Goal: Task Accomplishment & Management: Manage account settings

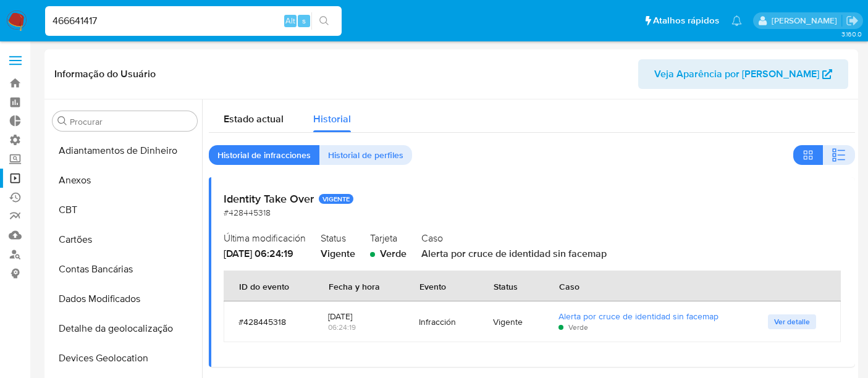
select select "10"
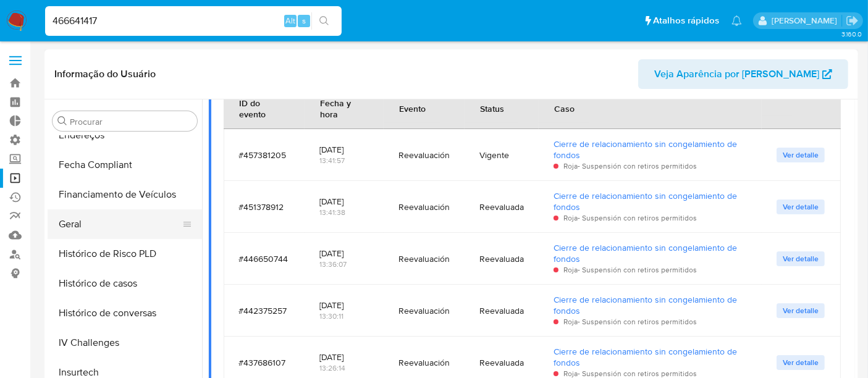
scroll to position [343, 0]
click at [75, 225] on button "Geral" at bounding box center [120, 223] width 145 height 30
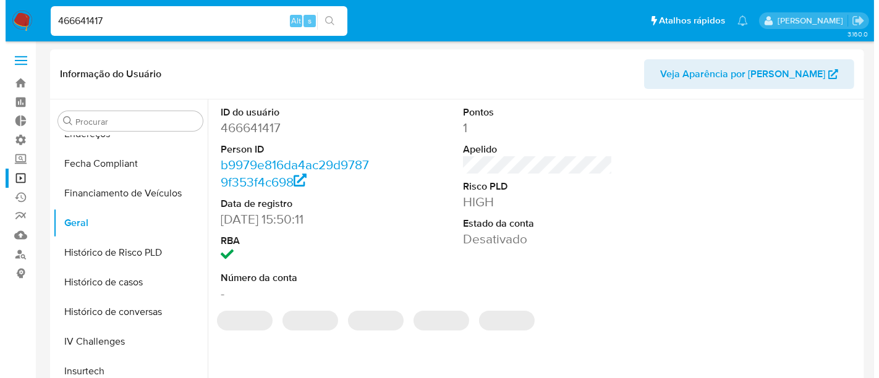
scroll to position [69, 0]
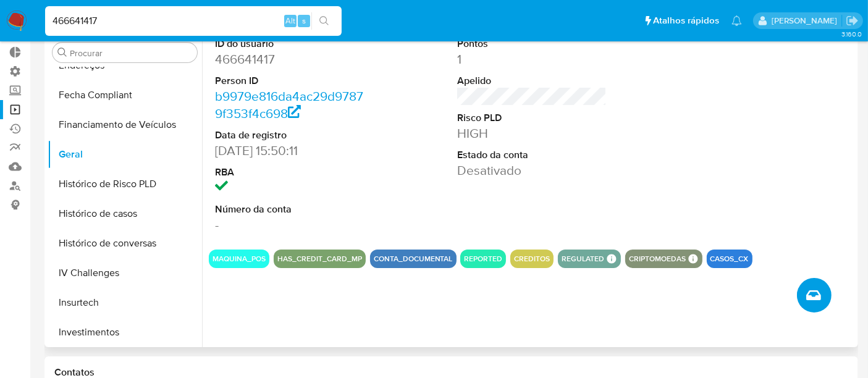
click at [808, 299] on icon "Criar caso manual" at bounding box center [813, 295] width 15 height 15
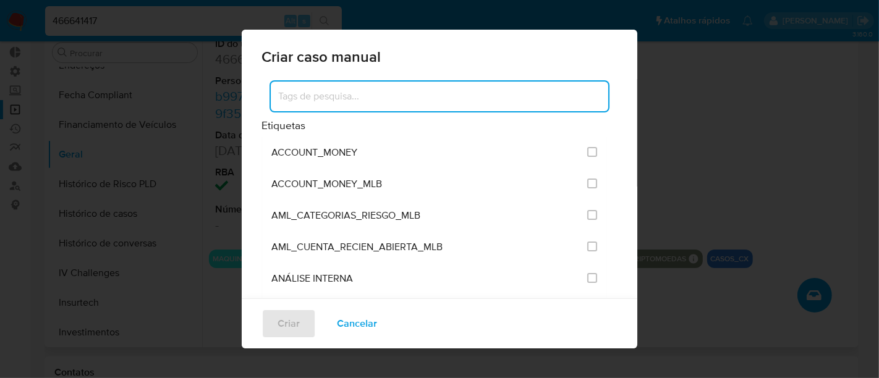
click at [318, 95] on input at bounding box center [439, 96] width 337 height 16
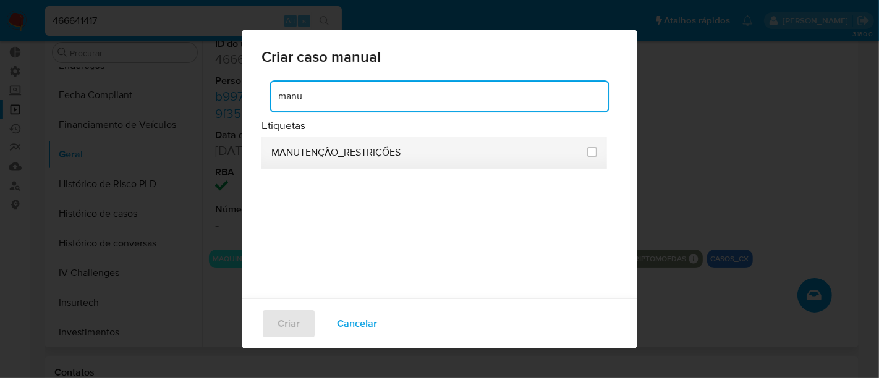
type input "manu"
click at [361, 159] on span "MANUTENÇÃO_RESTRIÇÕES" at bounding box center [335, 152] width 129 height 12
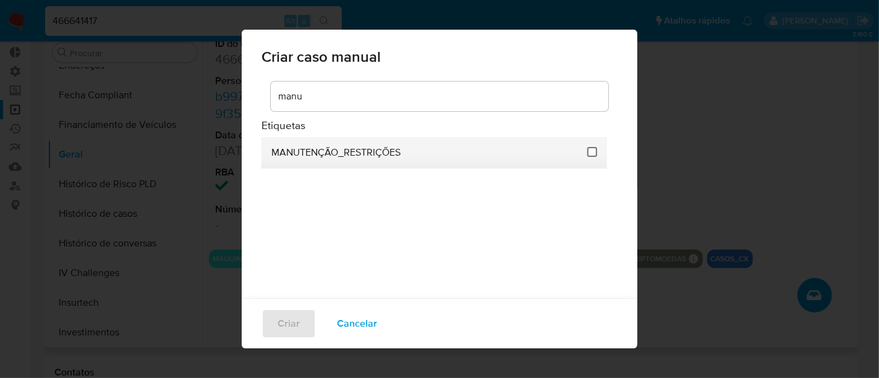
click at [587, 153] on input "2407" at bounding box center [592, 152] width 10 height 10
checkbox input "true"
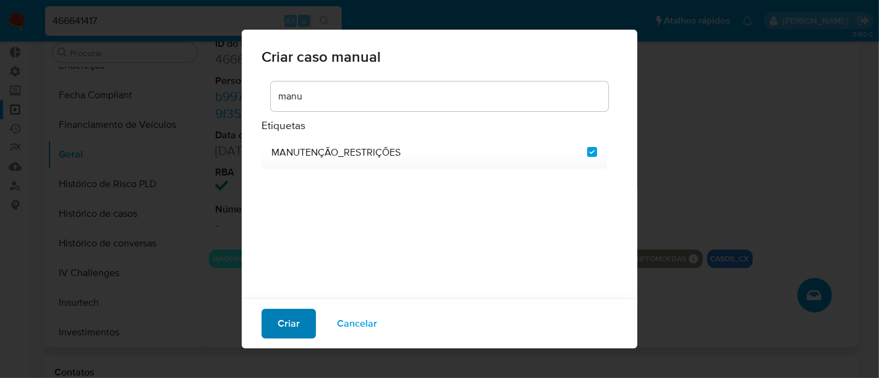
click at [300, 329] on button "Criar" at bounding box center [288, 324] width 54 height 30
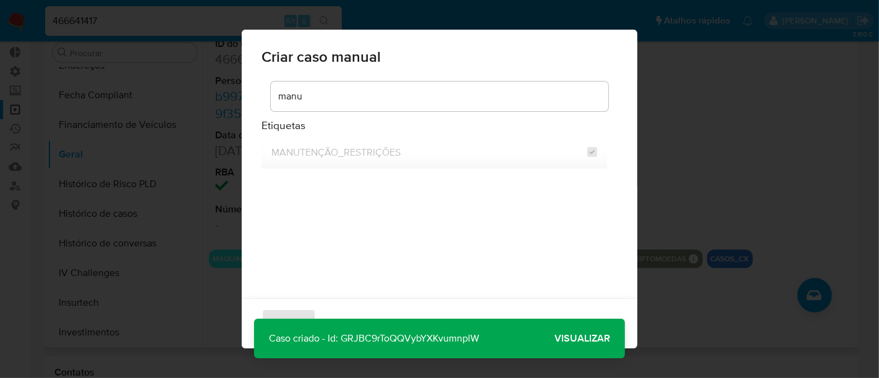
click at [588, 339] on span "Visualizar" at bounding box center [582, 339] width 56 height 0
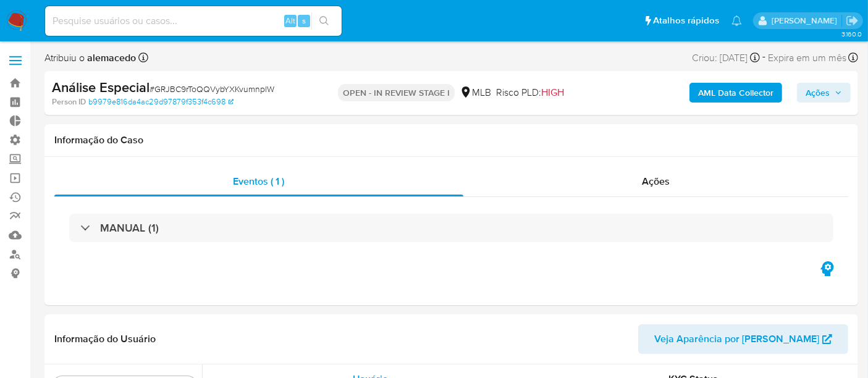
scroll to position [581, 0]
select select "10"
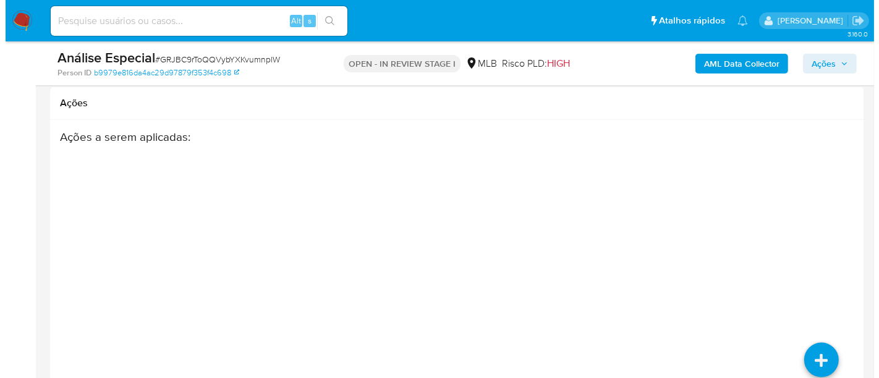
scroll to position [1679, 0]
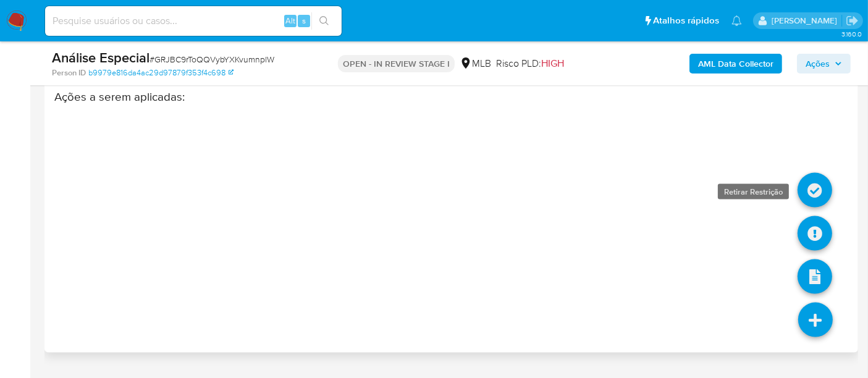
click at [810, 160] on div "Ações a serem aplicadas :" at bounding box center [451, 189] width 794 height 198
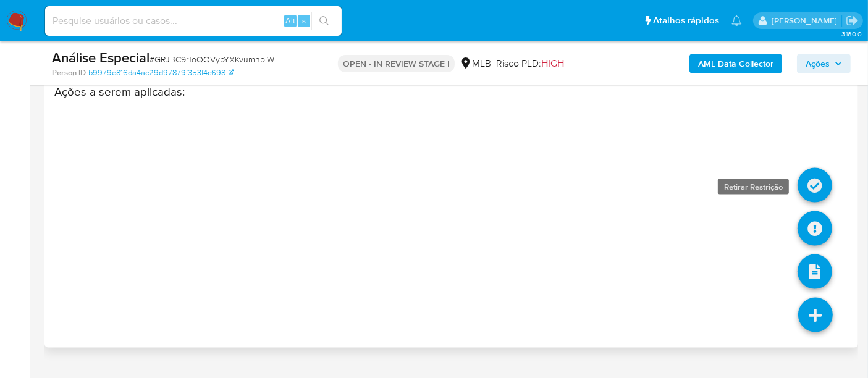
click at [816, 203] on icon at bounding box center [815, 185] width 35 height 35
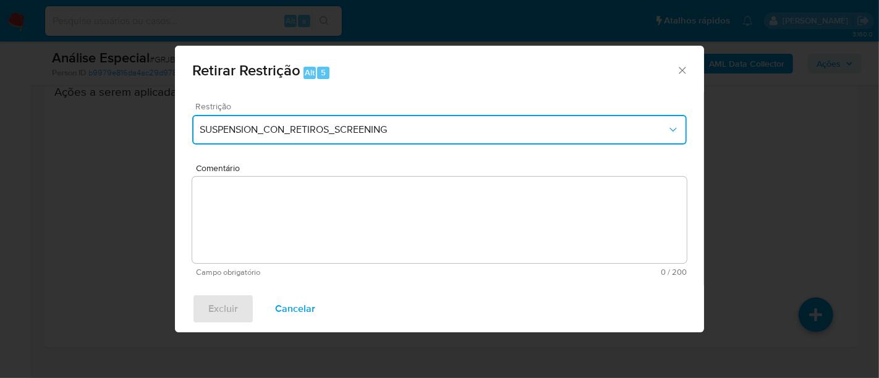
click at [332, 124] on span "SUSPENSION_CON_RETIROS_SCREENING" at bounding box center [433, 130] width 467 height 12
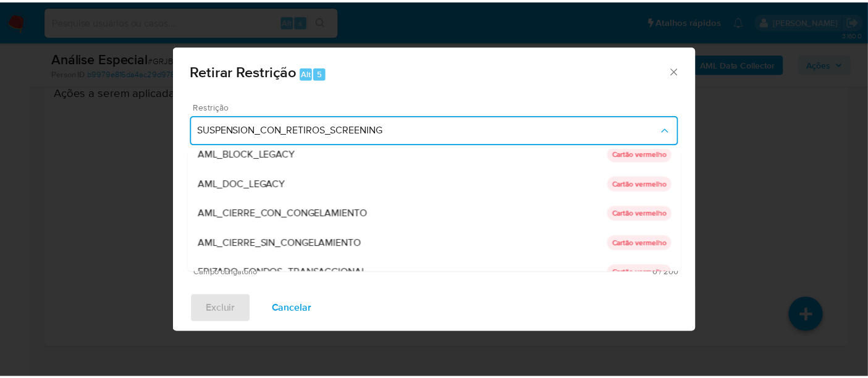
scroll to position [137, 0]
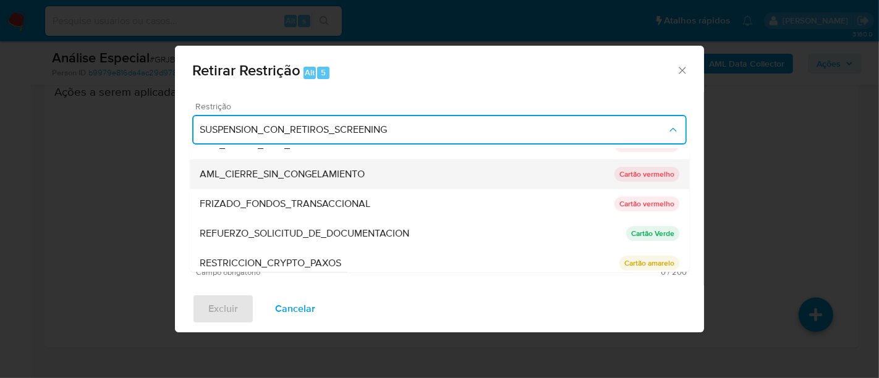
click at [270, 171] on span "AML_CIERRE_SIN_CONGELAMIENTO" at bounding box center [282, 174] width 165 height 12
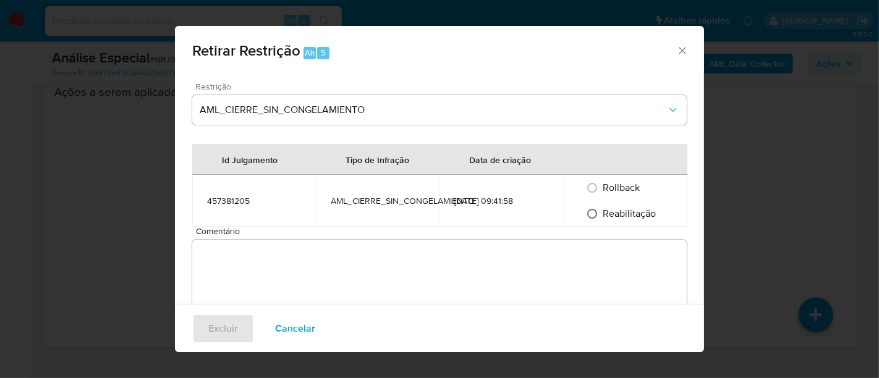
click at [584, 214] on input "Reabilitação" at bounding box center [592, 214] width 20 height 20
radio input "true"
click at [238, 271] on textarea "Comentário" at bounding box center [439, 283] width 494 height 87
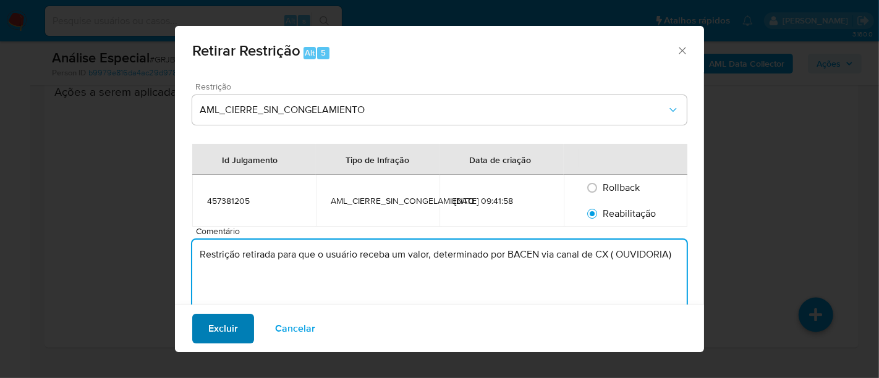
type textarea "Restrição retirada para que o usuário receba um valor, determinado por BACEN vi…"
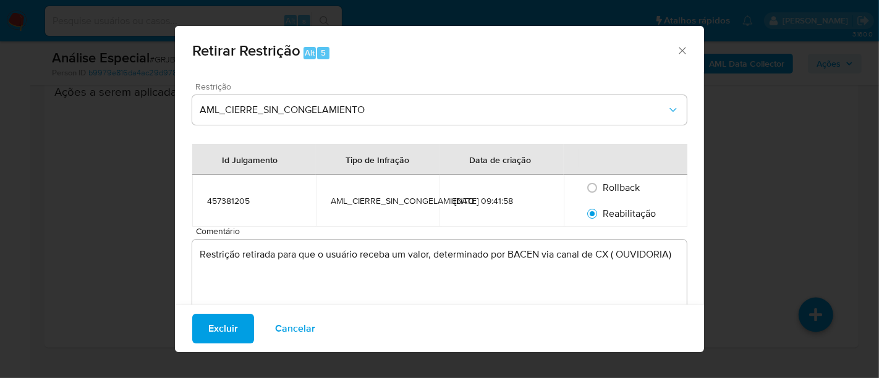
click at [208, 322] on span "Excluir" at bounding box center [223, 328] width 30 height 27
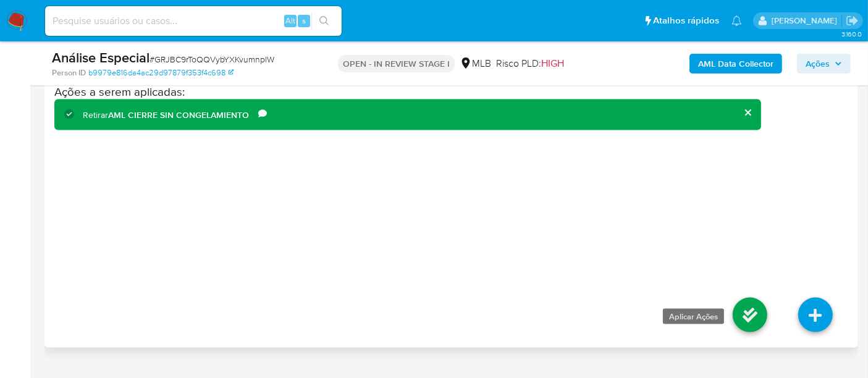
click at [753, 332] on icon at bounding box center [750, 315] width 35 height 35
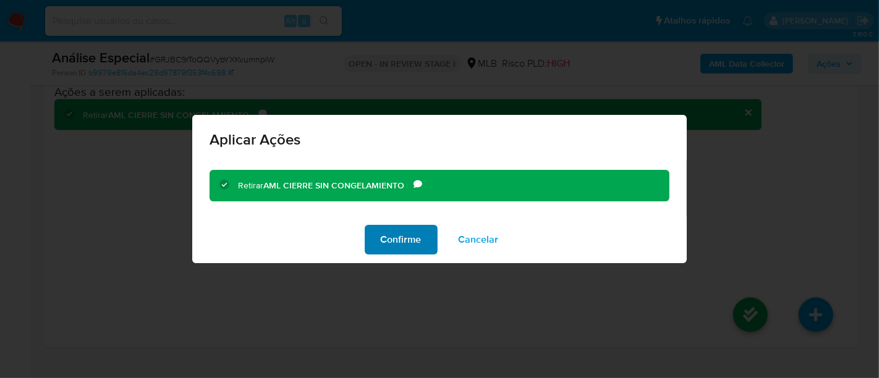
click at [405, 240] on span "Confirme" at bounding box center [401, 239] width 41 height 27
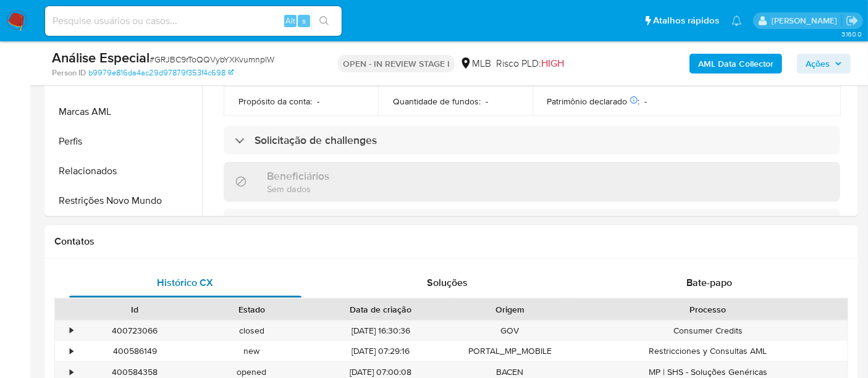
scroll to position [480, 0]
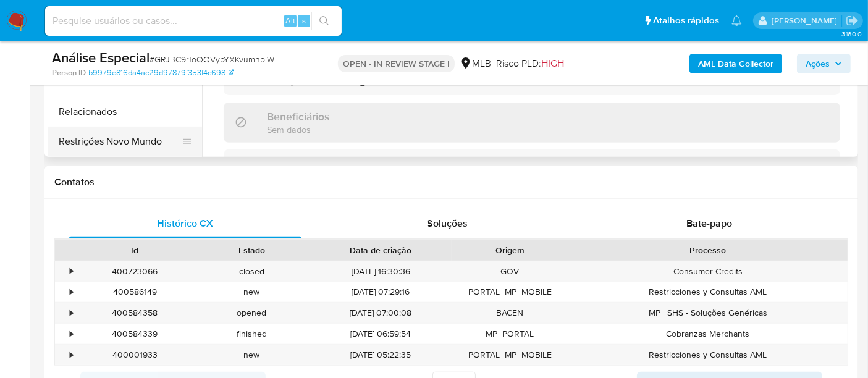
click at [125, 135] on button "Restrições Novo Mundo" at bounding box center [120, 142] width 145 height 30
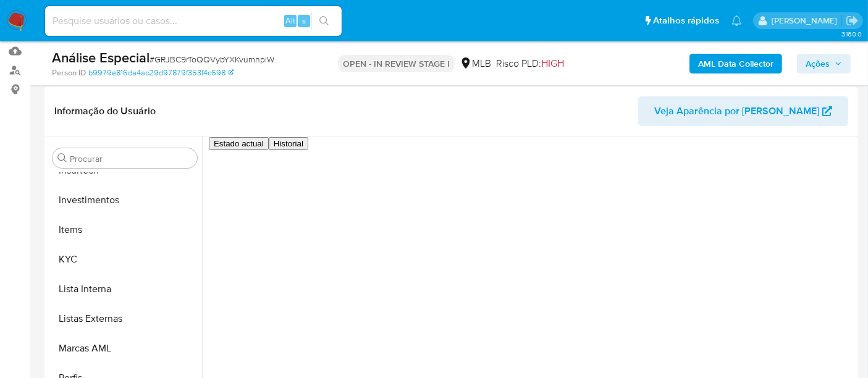
scroll to position [206, 0]
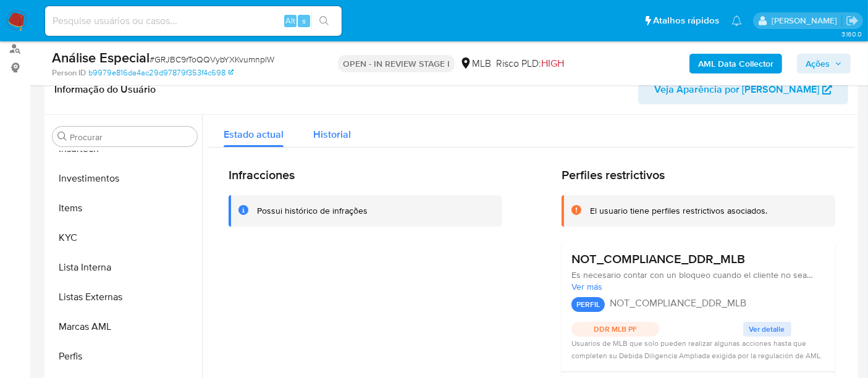
click at [332, 136] on span "Historial" at bounding box center [332, 134] width 38 height 14
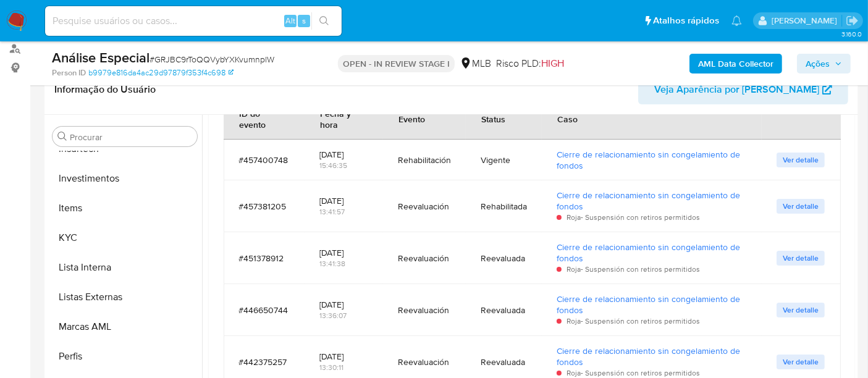
scroll to position [412, 0]
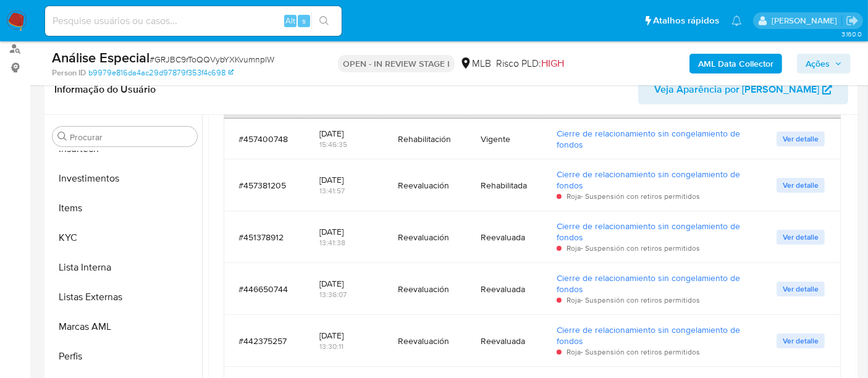
click at [105, 23] on input at bounding box center [193, 21] width 297 height 16
paste input "TZBGt4P9HFk9H98XuK2rXjh6"
type input "TZBGt4P9HFk9H98XuK2rXjh6"
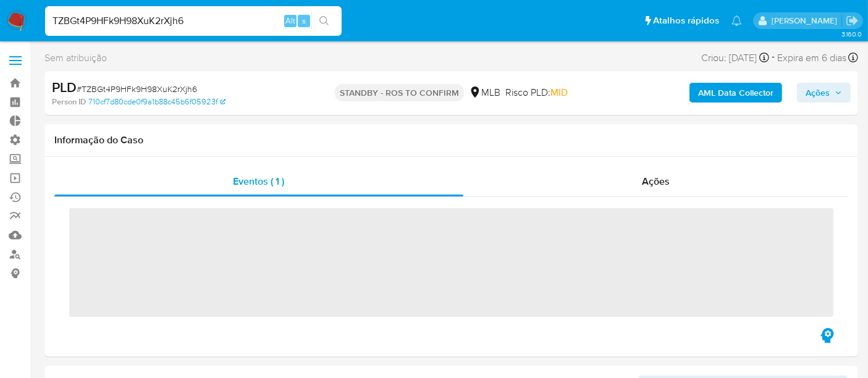
scroll to position [581, 0]
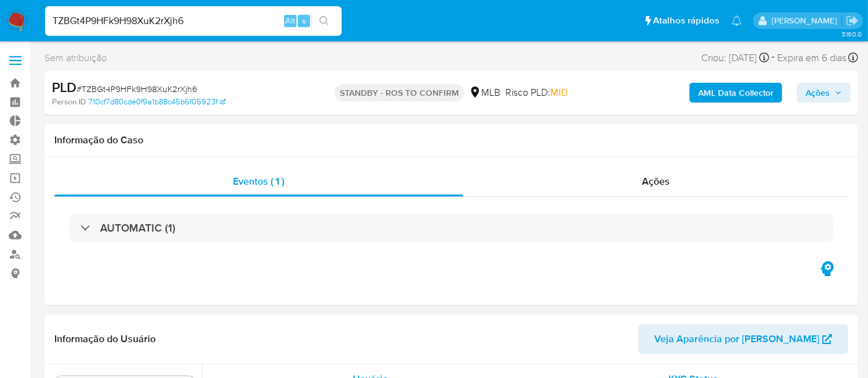
select select "10"
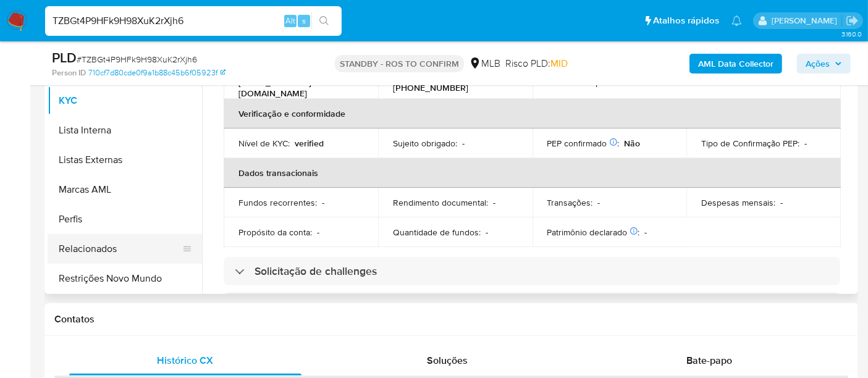
scroll to position [480, 0]
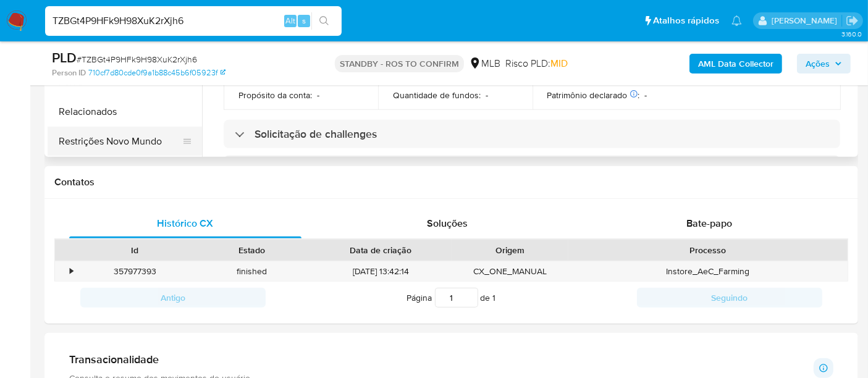
click at [83, 144] on button "Restrições Novo Mundo" at bounding box center [120, 142] width 145 height 30
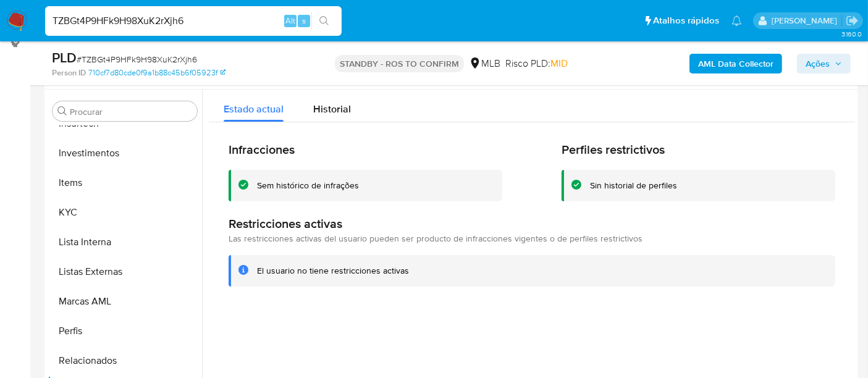
scroll to position [137, 0]
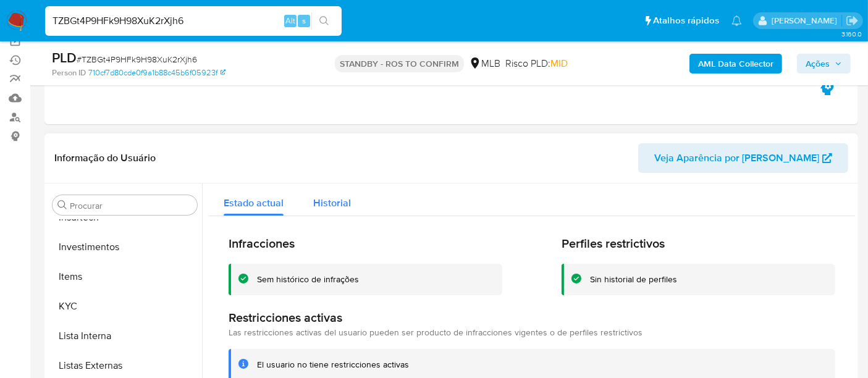
click at [334, 209] on span "Historial" at bounding box center [332, 203] width 38 height 14
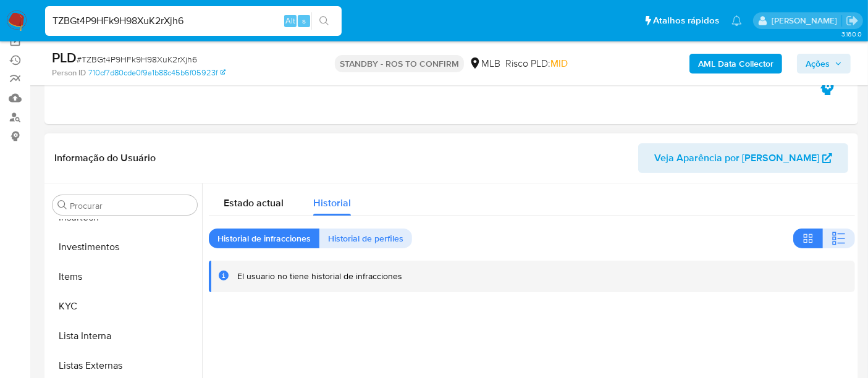
scroll to position [206, 0]
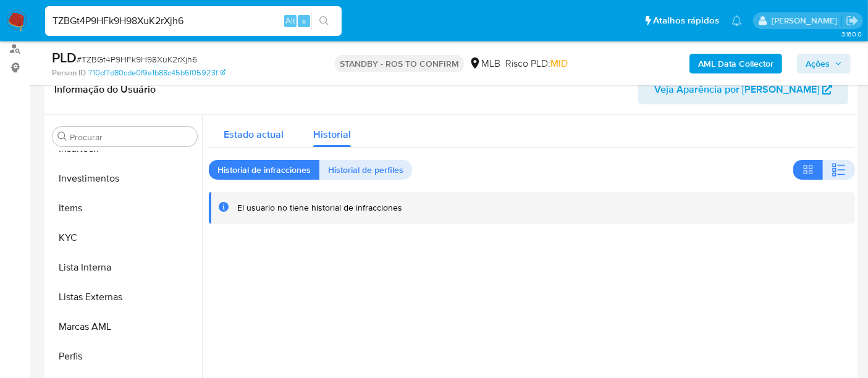
click at [255, 126] on div "Estado actual" at bounding box center [254, 131] width 60 height 33
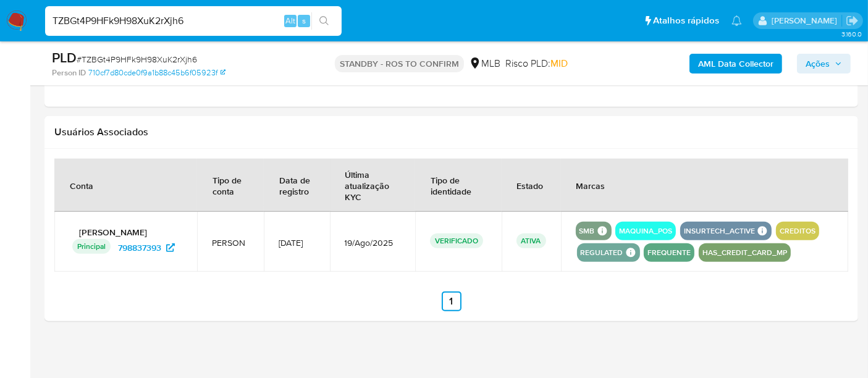
scroll to position [1131, 0]
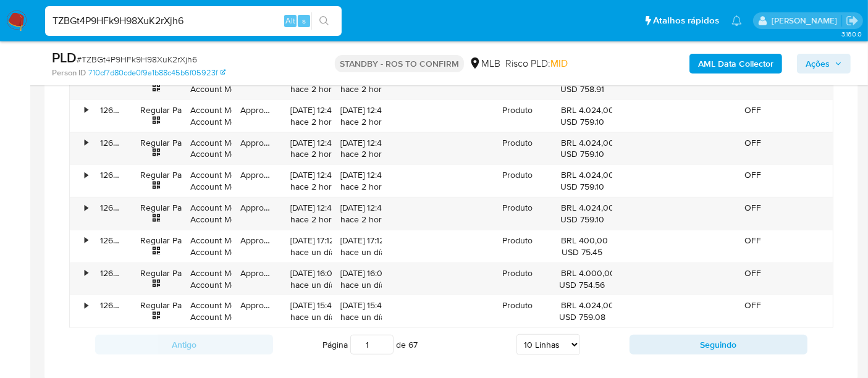
drag, startPoint x: 201, startPoint y: 18, endPoint x: 0, endPoint y: 20, distance: 200.8
click at [0, 20] on nav "Pausado Ver notificaciones TZBGt4P9HFk9H98XuK2rXjh6 Alt s Atalhos rápidos Presi…" at bounding box center [434, 20] width 868 height 41
paste input "330598672"
type input "330598672"
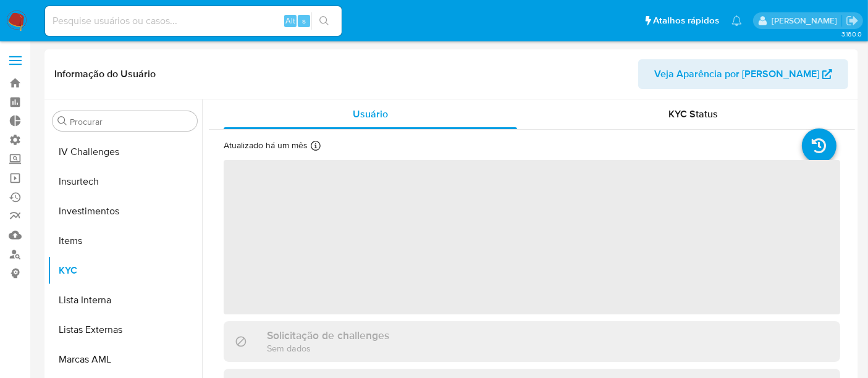
scroll to position [581, 0]
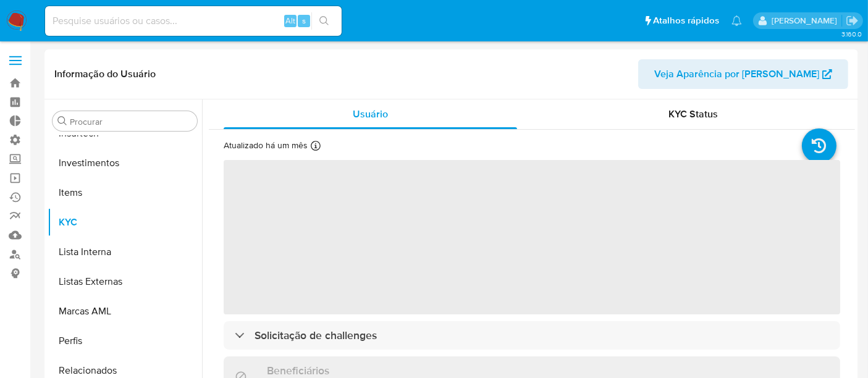
select select "10"
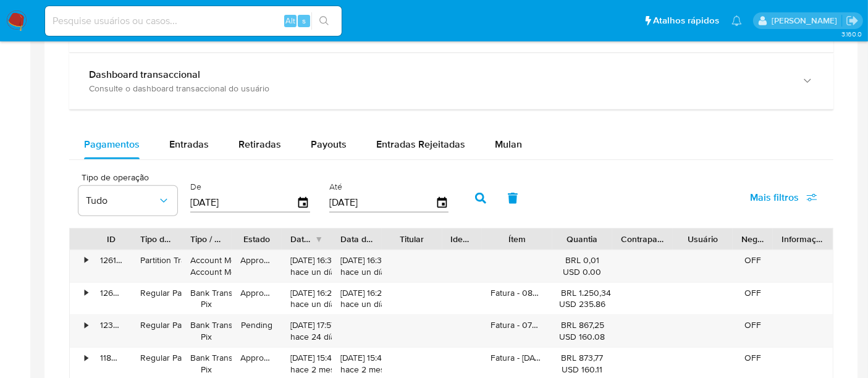
scroll to position [687, 0]
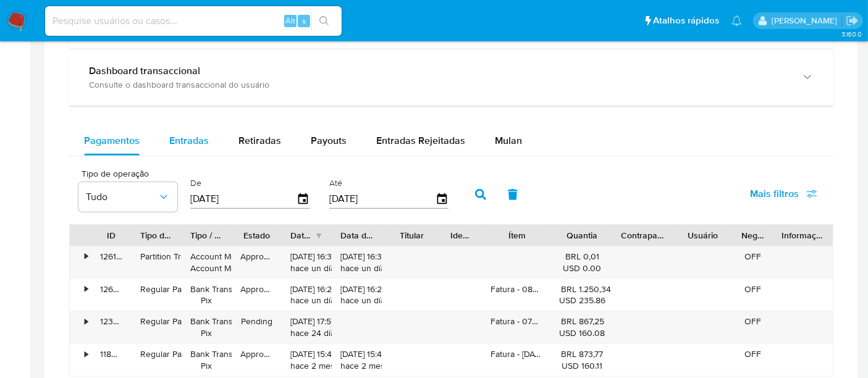
click at [190, 142] on span "Entradas" at bounding box center [189, 140] width 40 height 14
select select "10"
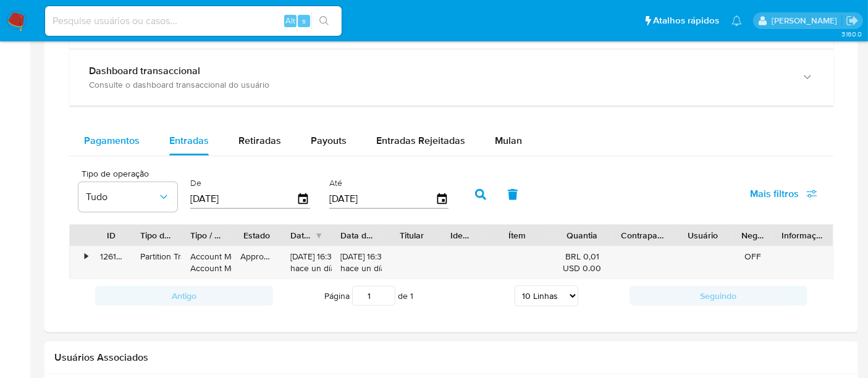
click at [134, 140] on span "Pagamentos" at bounding box center [112, 140] width 56 height 14
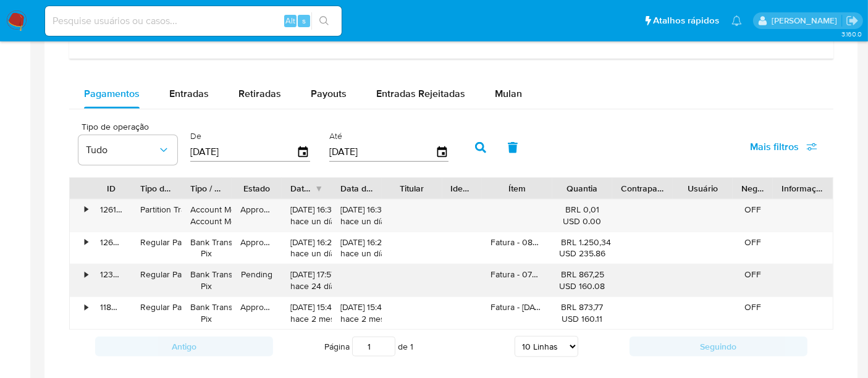
scroll to position [755, 0]
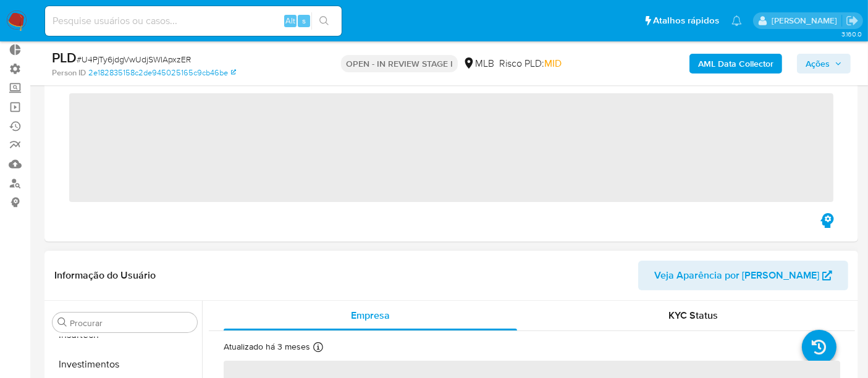
scroll to position [137, 0]
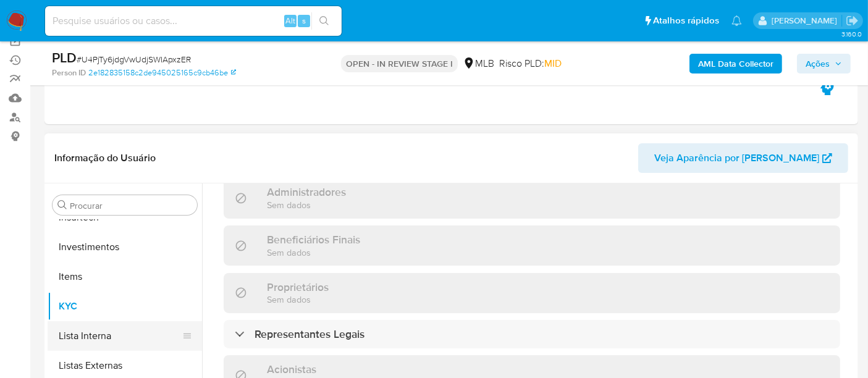
select select "10"
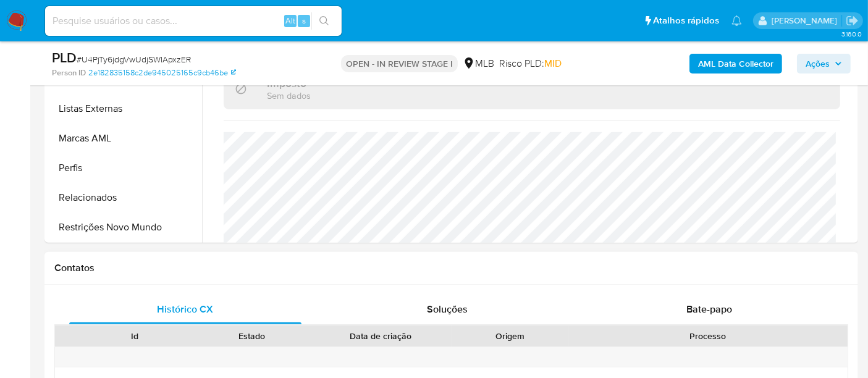
scroll to position [480, 0]
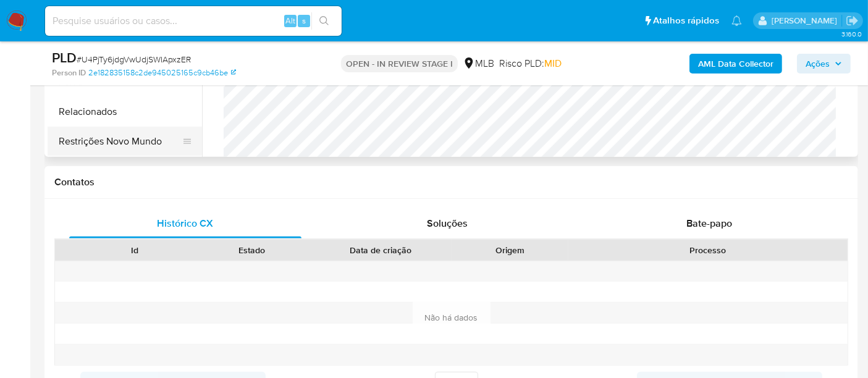
click at [128, 145] on button "Restrições Novo Mundo" at bounding box center [120, 142] width 145 height 30
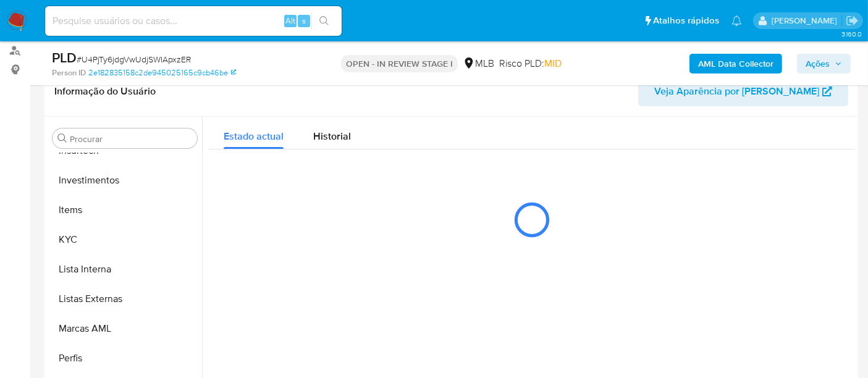
scroll to position [137, 0]
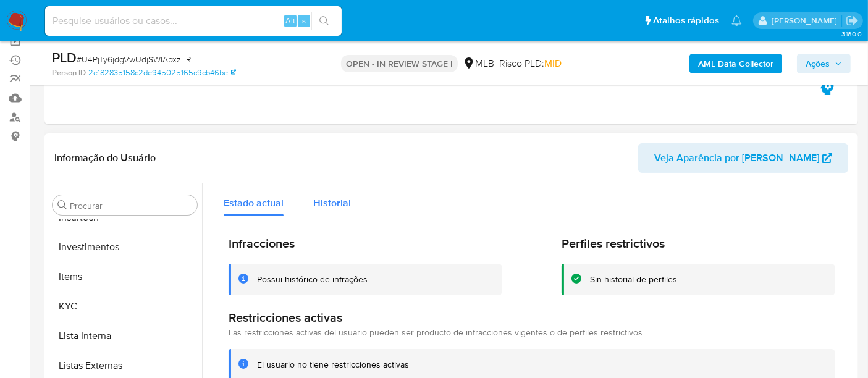
click at [323, 202] on span "Historial" at bounding box center [332, 203] width 38 height 14
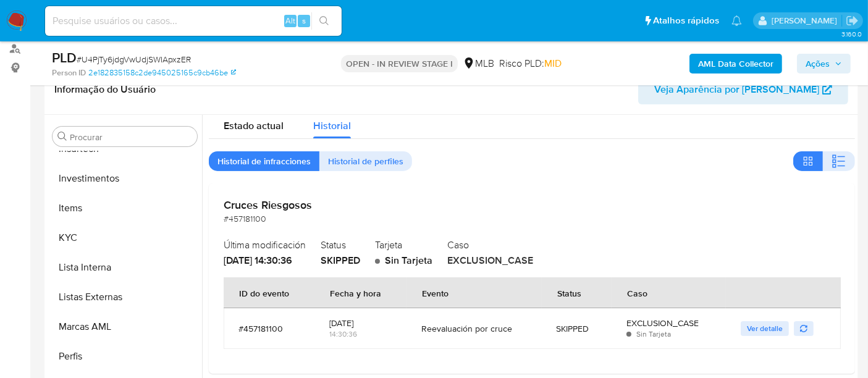
scroll to position [0, 0]
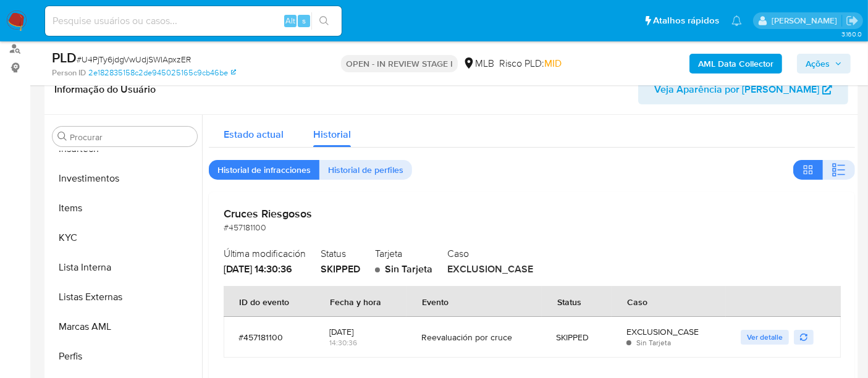
click at [243, 142] on div "Estado actual" at bounding box center [254, 131] width 60 height 33
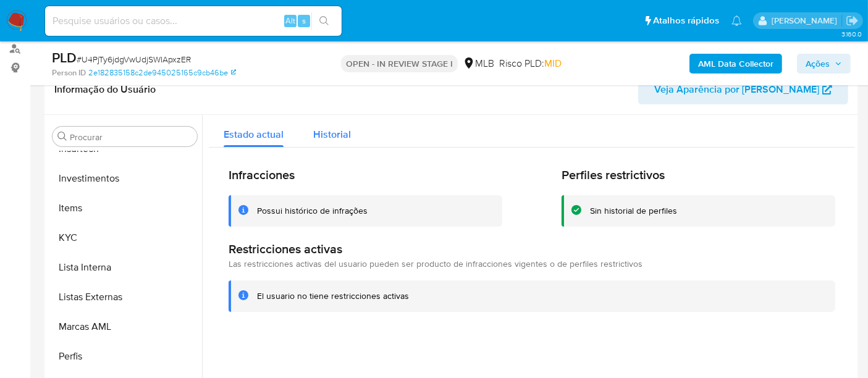
click at [344, 127] on span "Historial" at bounding box center [332, 134] width 38 height 14
